Goal: Information Seeking & Learning: Compare options

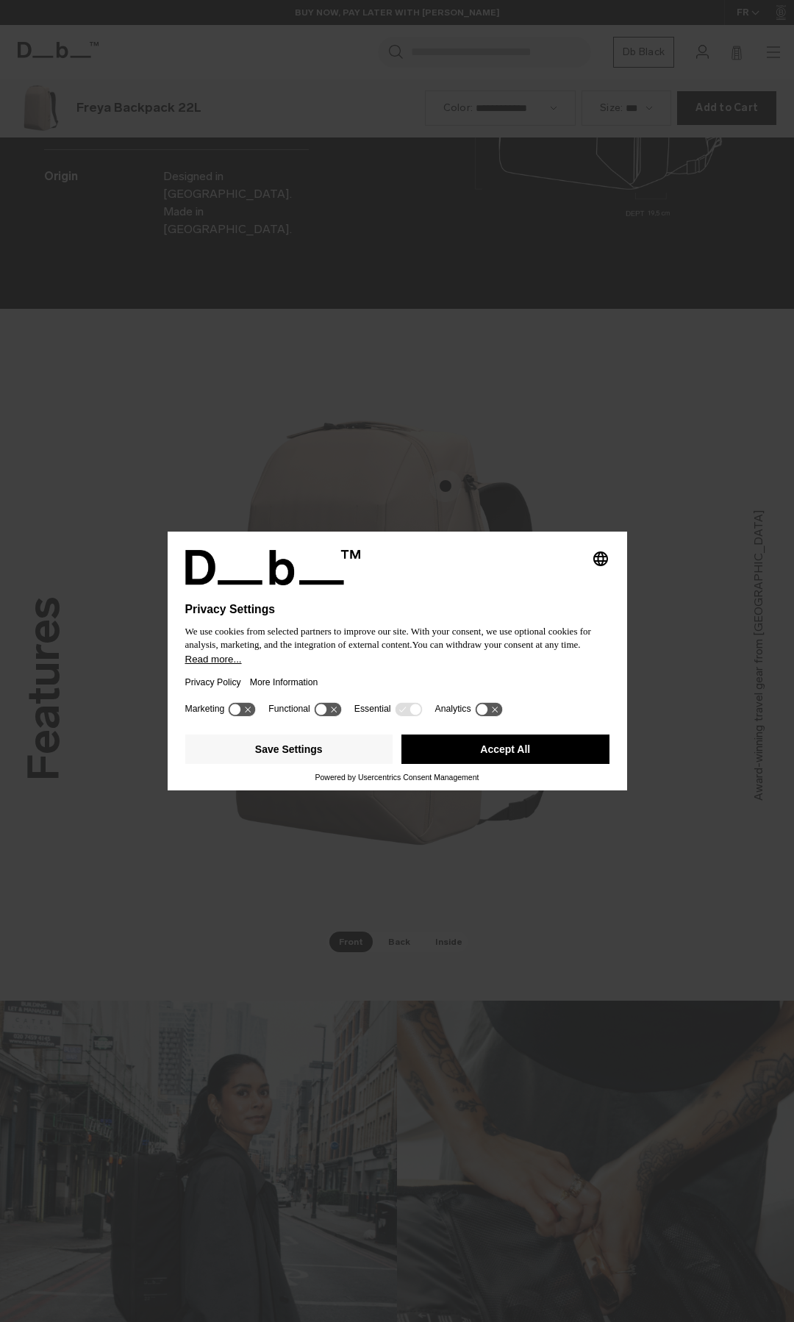
scroll to position [2644, 0]
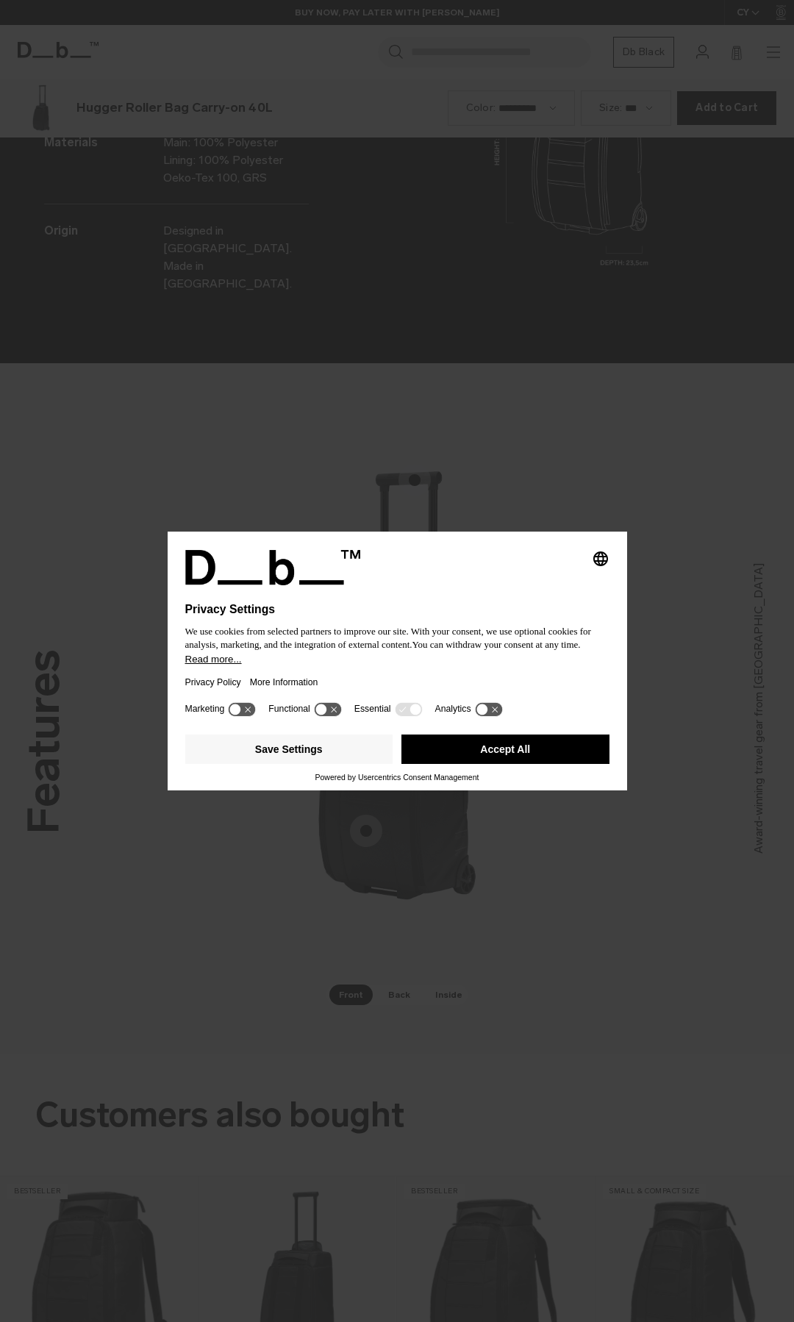
scroll to position [2644, 0]
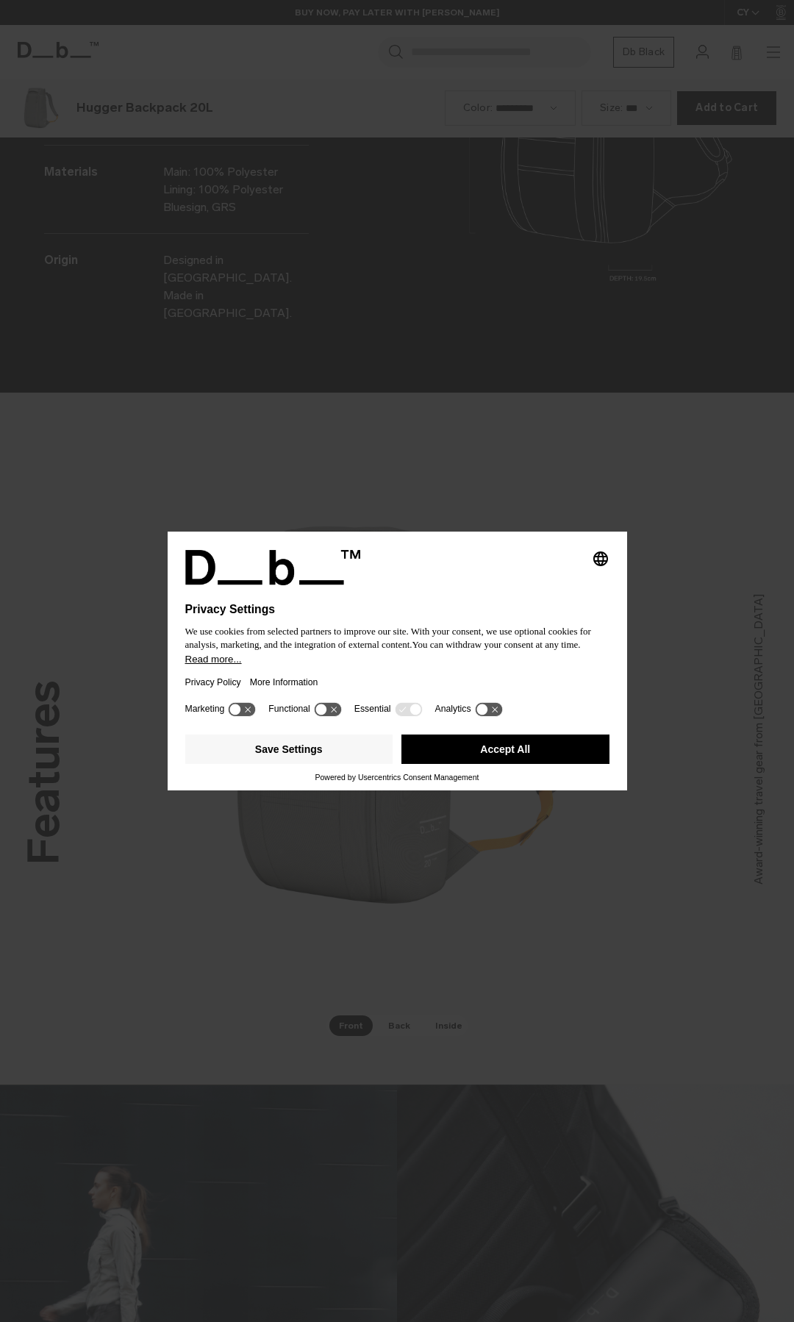
scroll to position [2644, 0]
